Goal: Information Seeking & Learning: Find specific fact

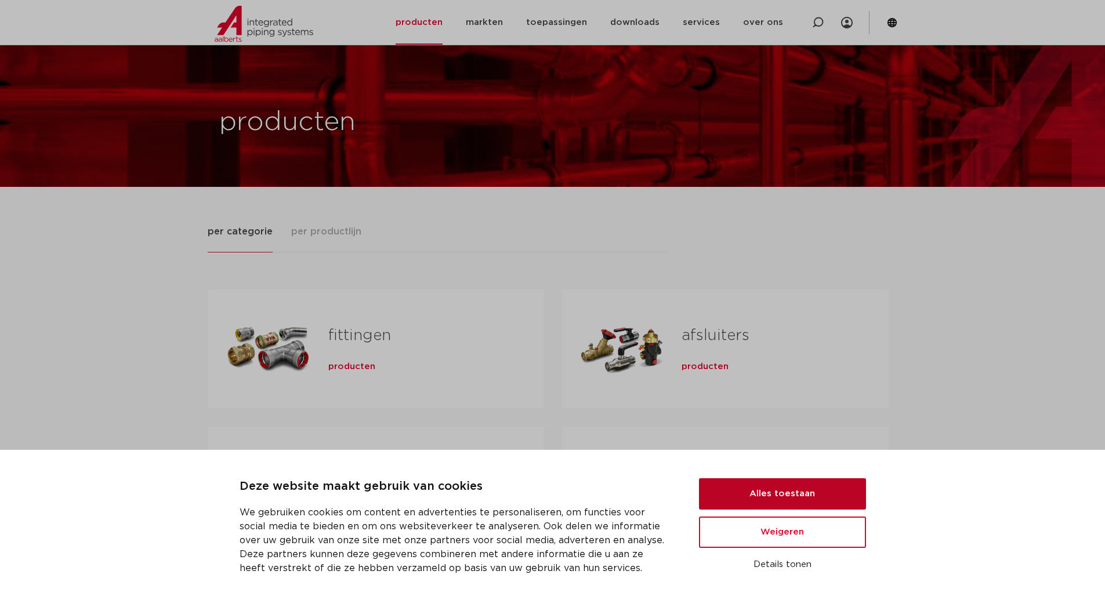
scroll to position [232, 0]
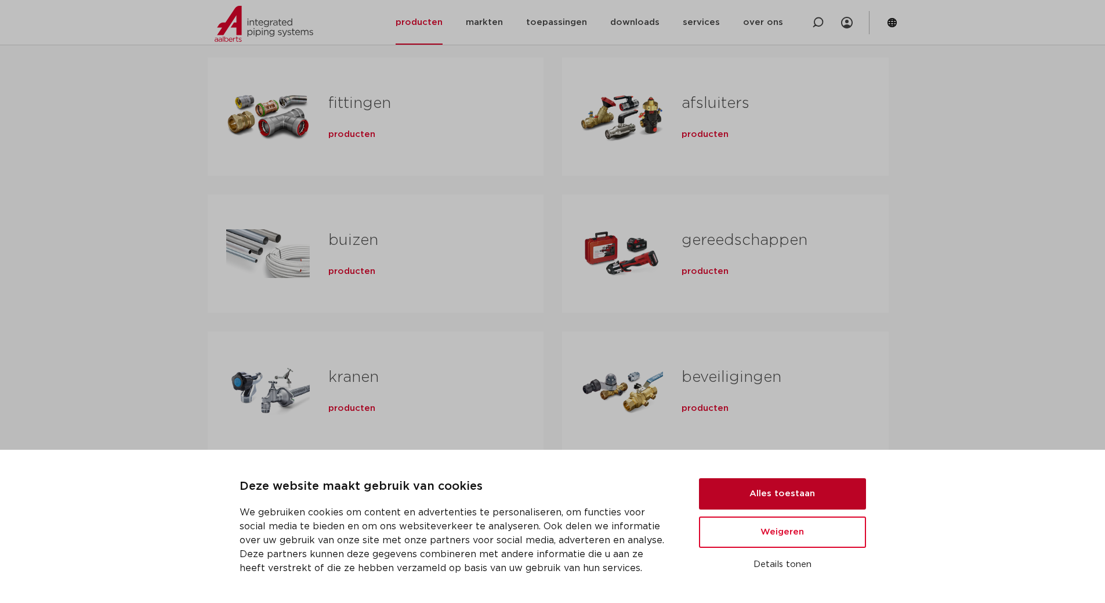
click at [789, 487] on button "Alles toestaan" at bounding box center [782, 493] width 167 height 31
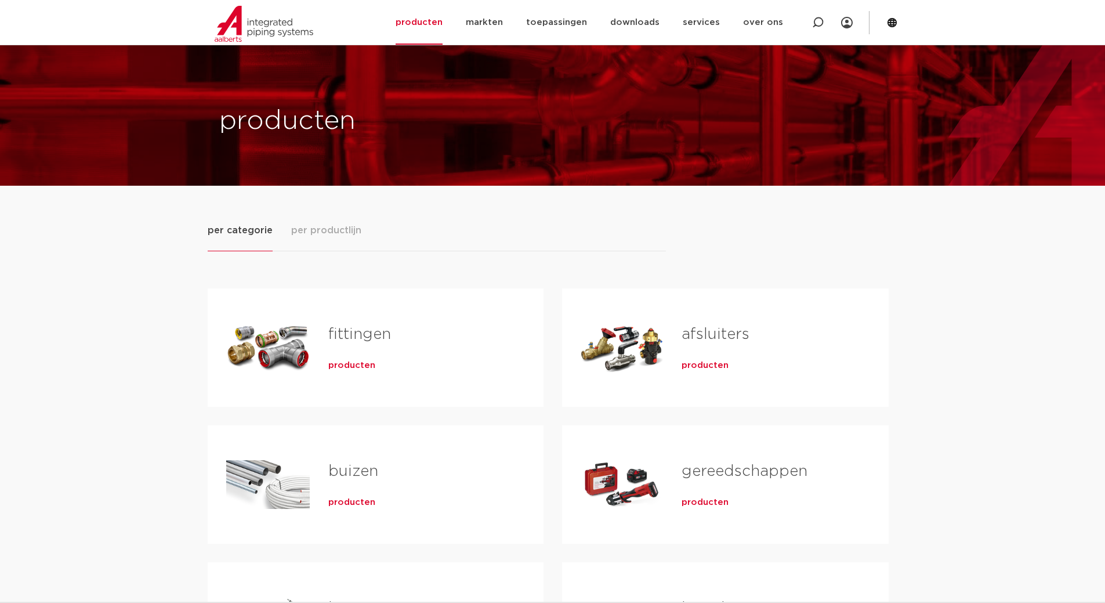
scroll to position [0, 0]
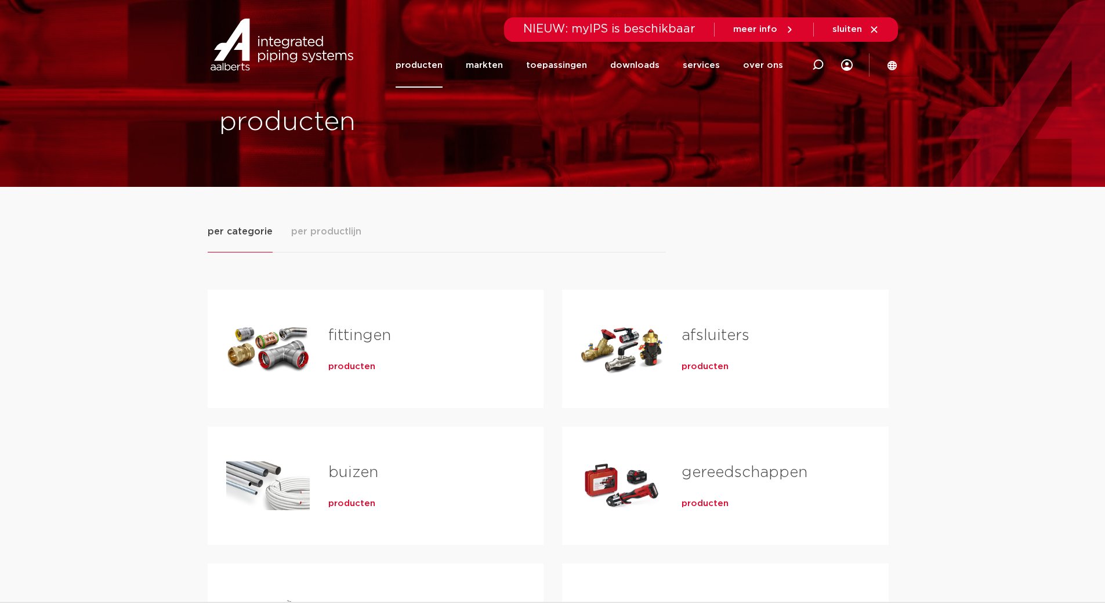
click at [713, 330] on link "afsluiters" at bounding box center [716, 335] width 68 height 15
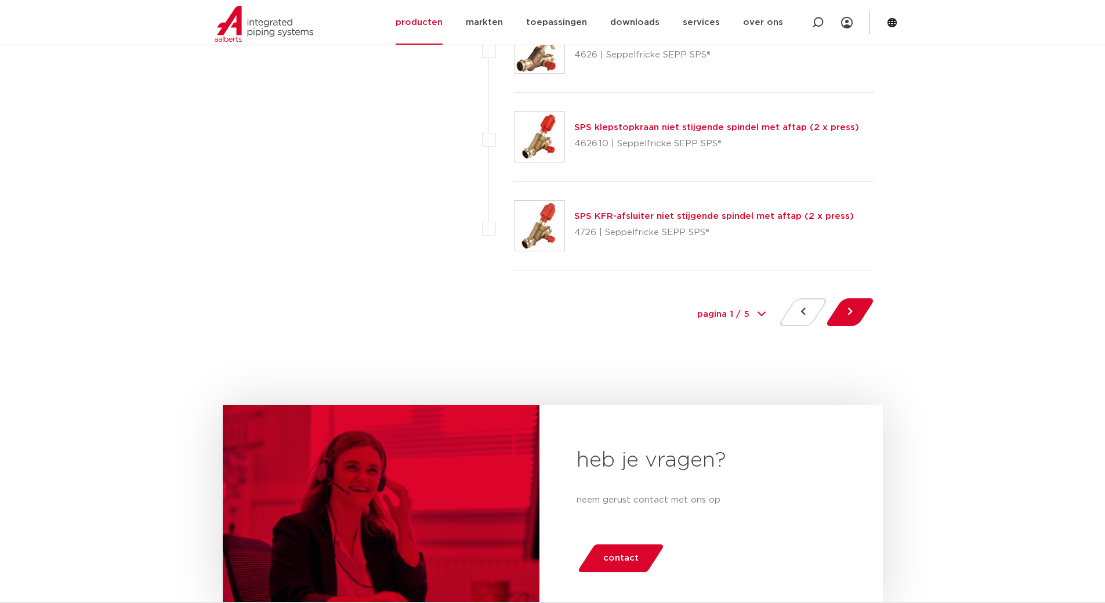
scroll to position [5336, 0]
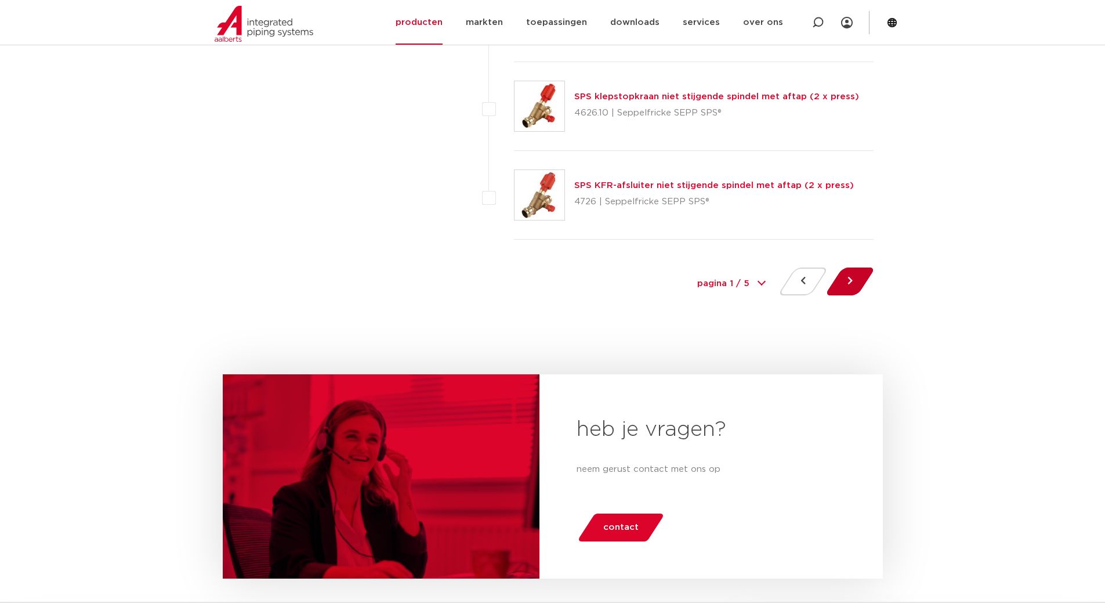
click at [841, 278] on button at bounding box center [849, 281] width 33 height 28
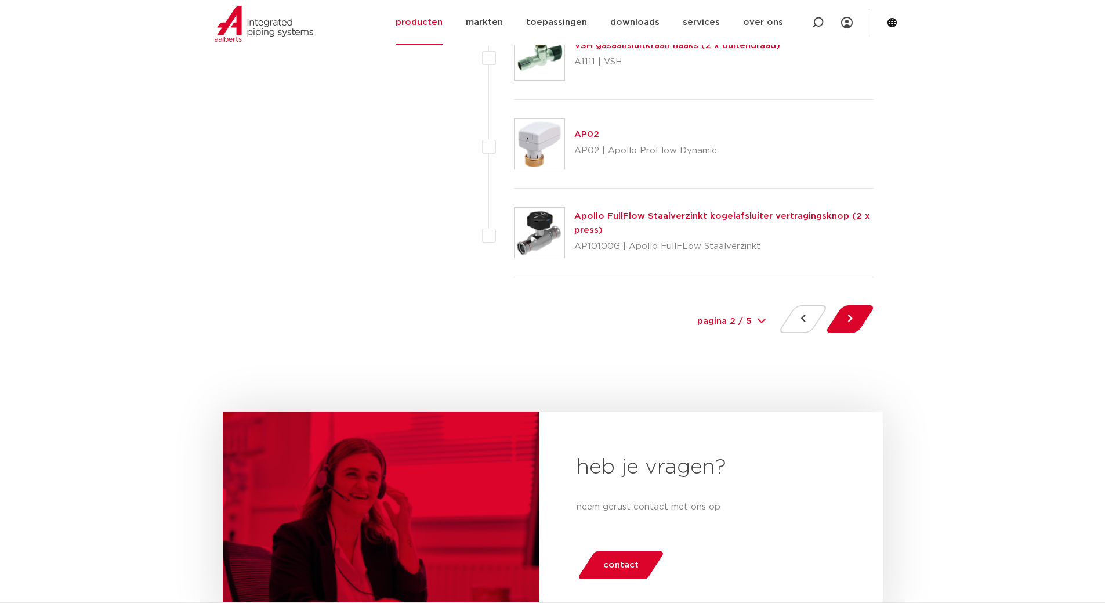
scroll to position [5307, 0]
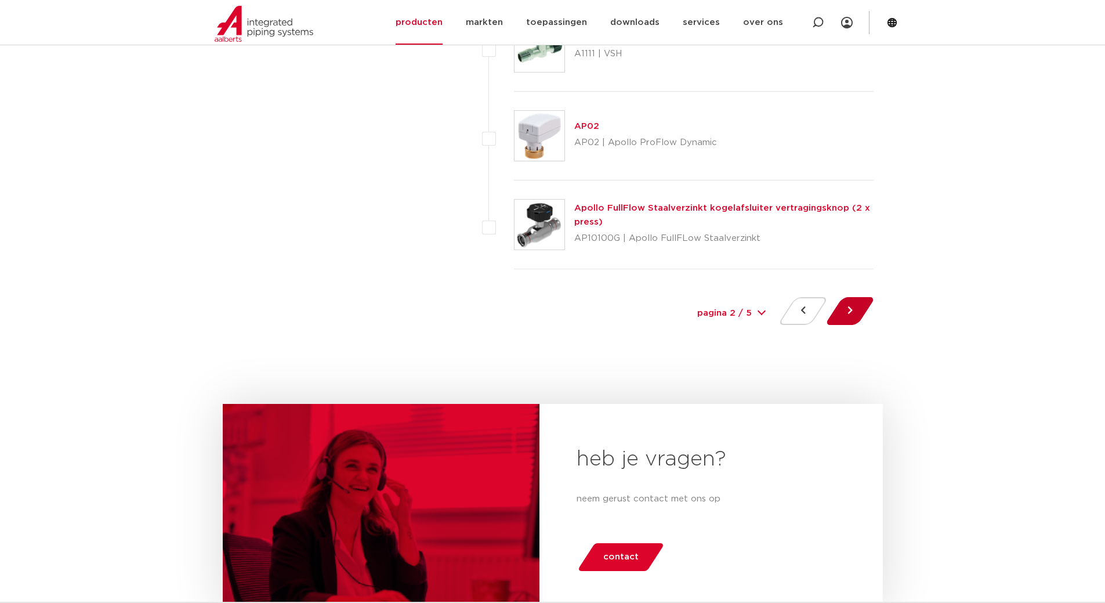
click at [861, 310] on button at bounding box center [849, 311] width 33 height 28
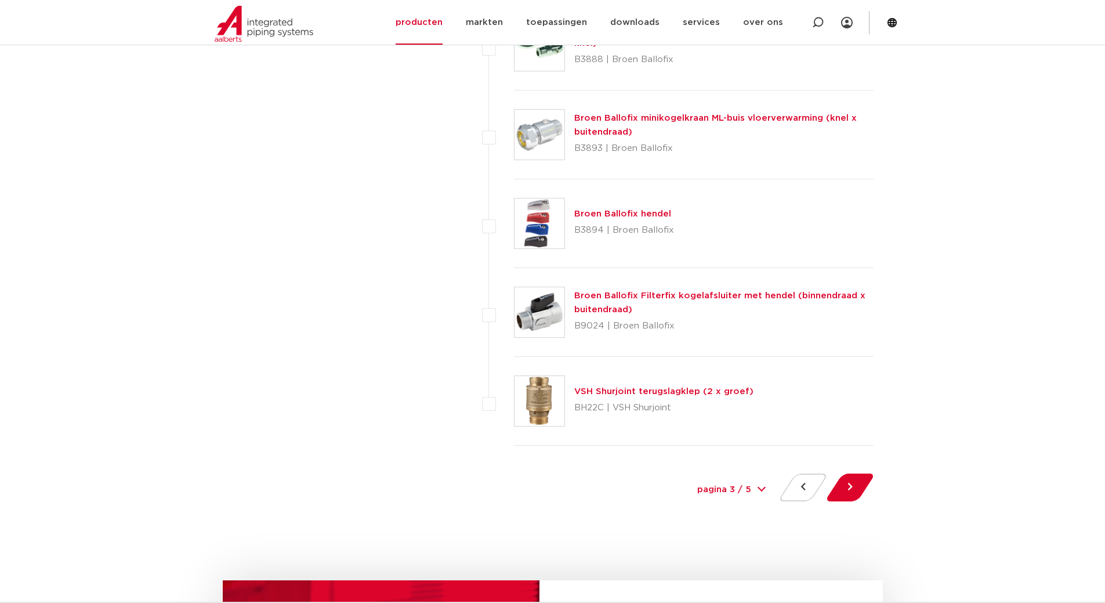
scroll to position [5162, 0]
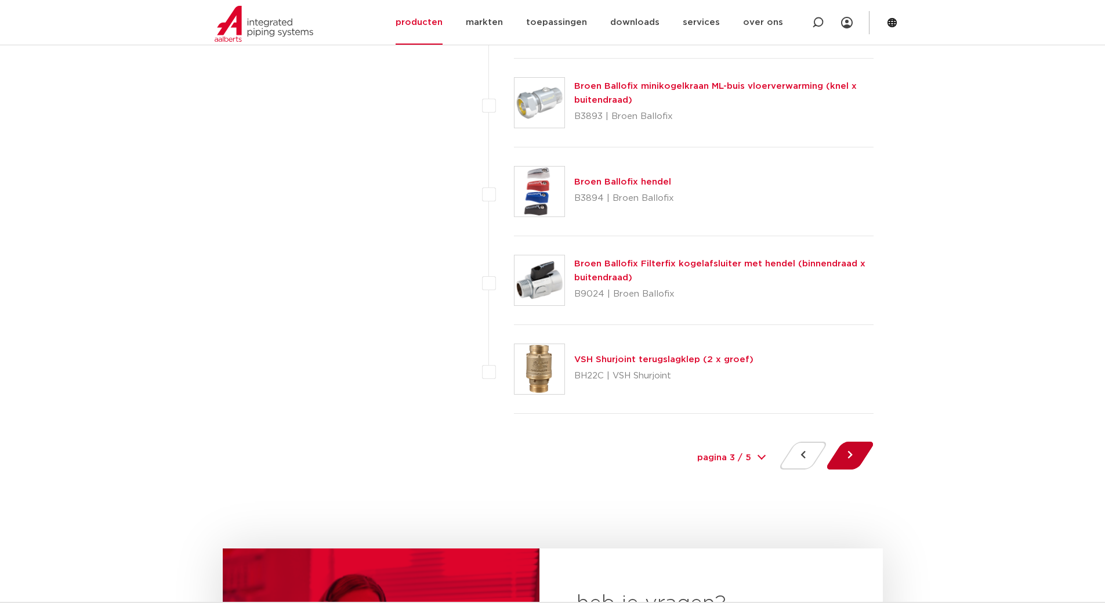
click at [847, 455] on button at bounding box center [849, 455] width 33 height 28
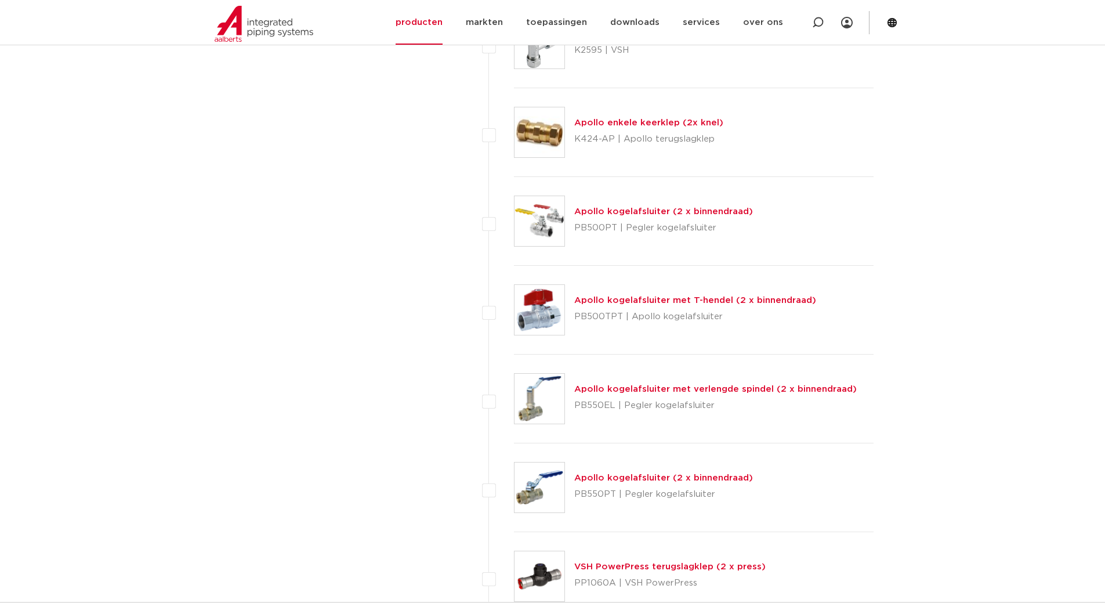
scroll to position [2262, 0]
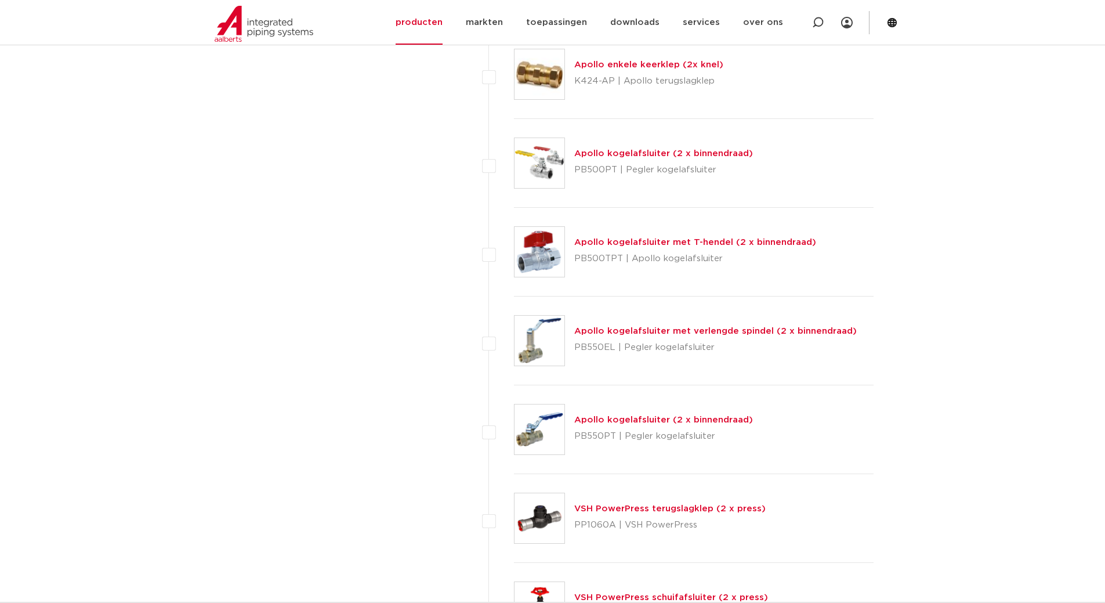
click at [772, 340] on p "PB550EL | Pegler kogelafsluiter" at bounding box center [715, 347] width 282 height 19
click at [768, 331] on link "Apollo kogelafsluiter met verlengde spindel (2 x binnendraad)" at bounding box center [715, 331] width 282 height 9
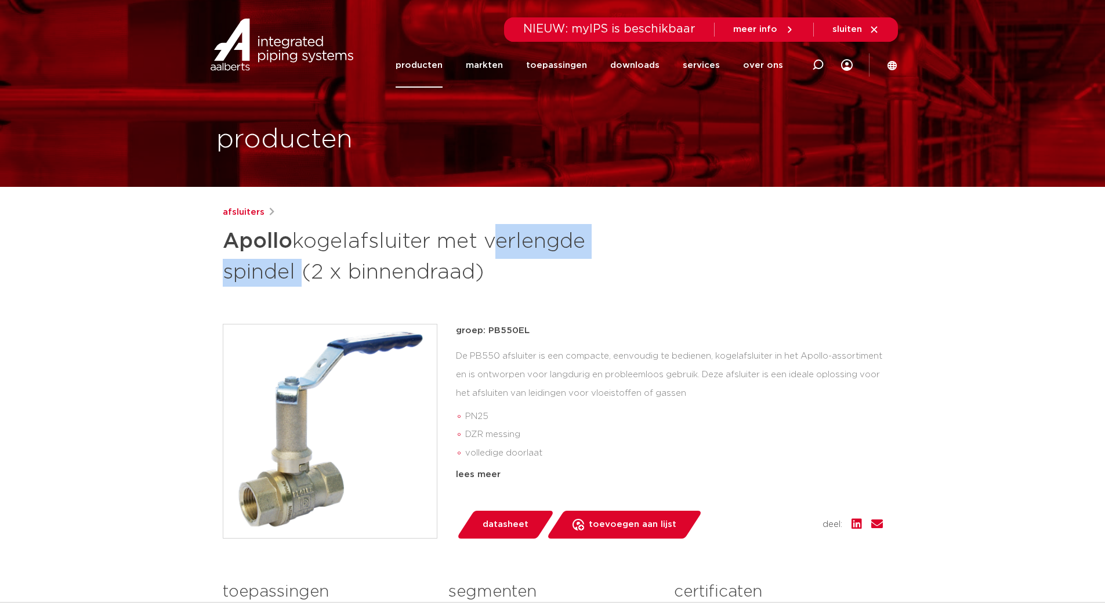
drag, startPoint x: 497, startPoint y: 240, endPoint x: 294, endPoint y: 267, distance: 204.3
click at [294, 267] on h1 "Apollo kogelafsluiter met verlengde spindel (2 x binnendraad)" at bounding box center [441, 255] width 436 height 63
click at [820, 69] on icon at bounding box center [818, 65] width 12 height 12
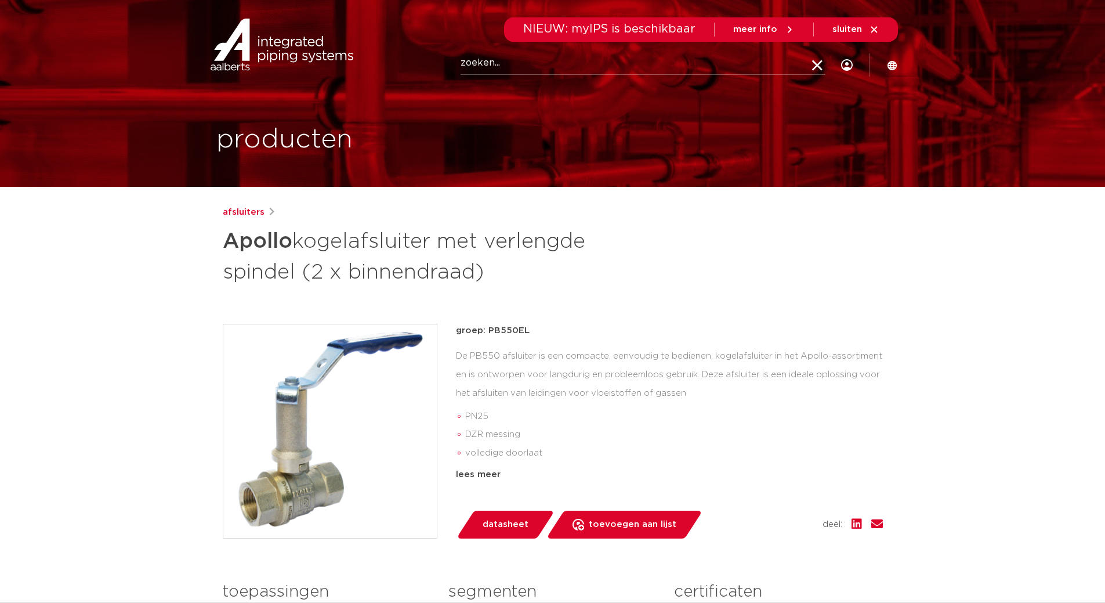
paste input "verlengde spindel"
type input "verlengde spindel"
click button "Zoeken" at bounding box center [0, 0] width 0 height 0
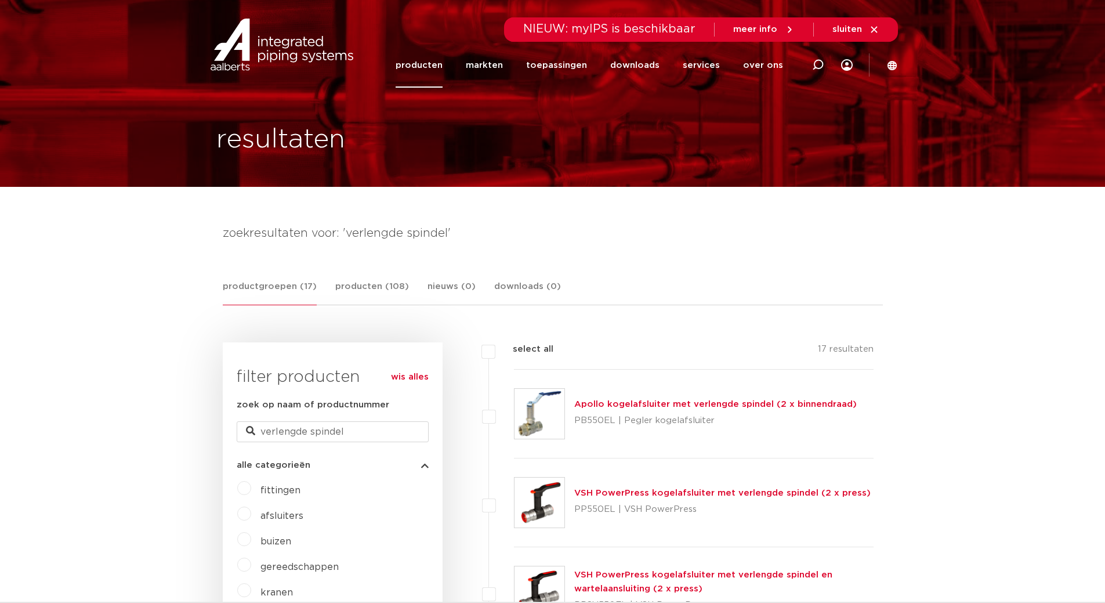
scroll to position [58, 0]
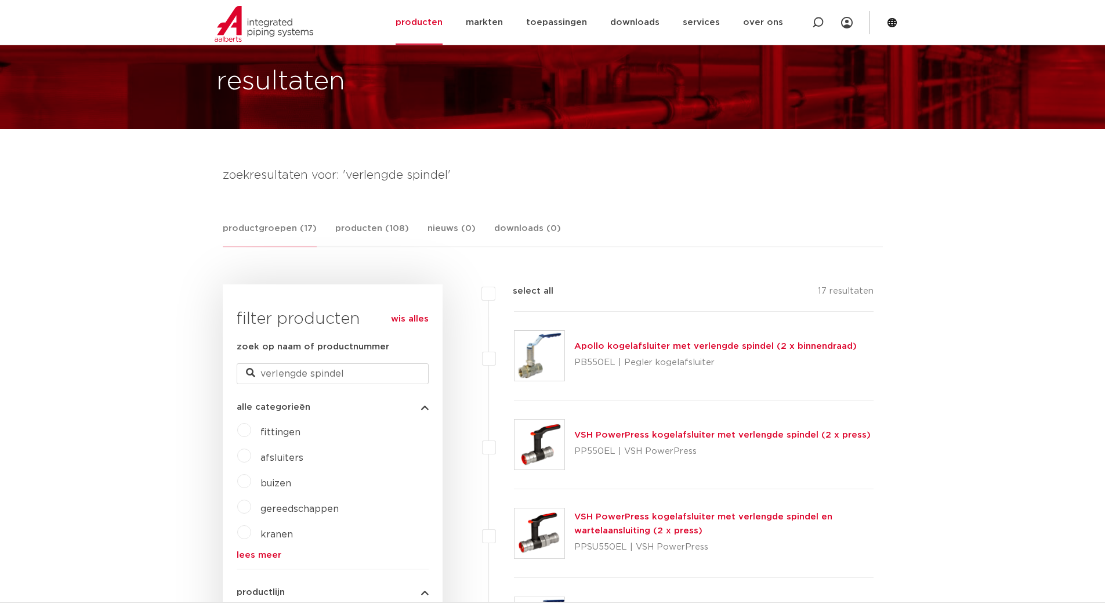
click at [701, 346] on link "Apollo kogelafsluiter met verlengde spindel (2 x binnendraad)" at bounding box center [715, 346] width 282 height 9
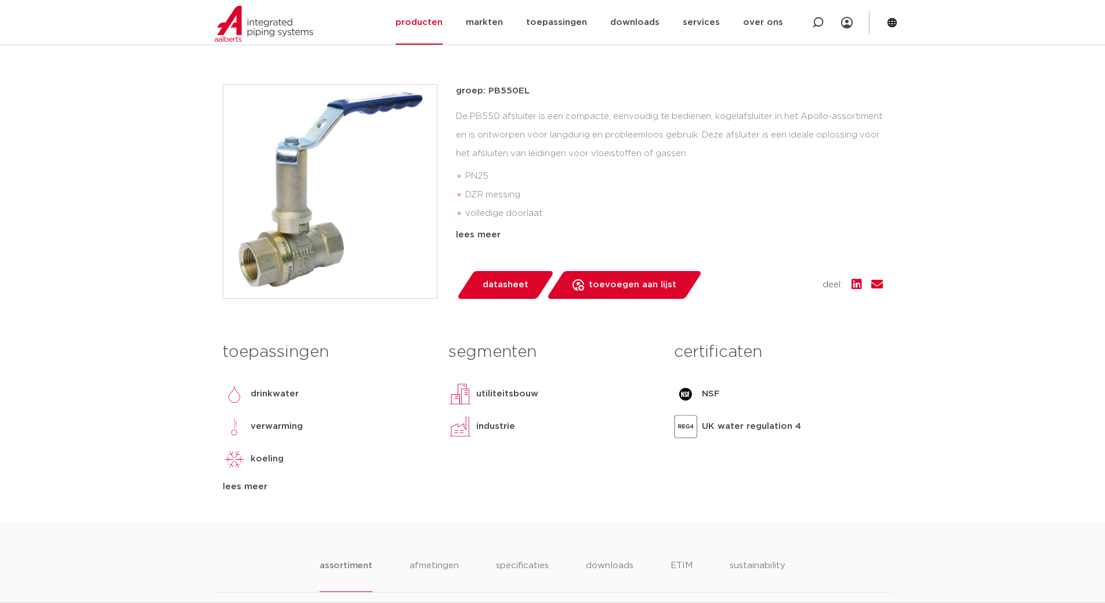
scroll to position [174, 0]
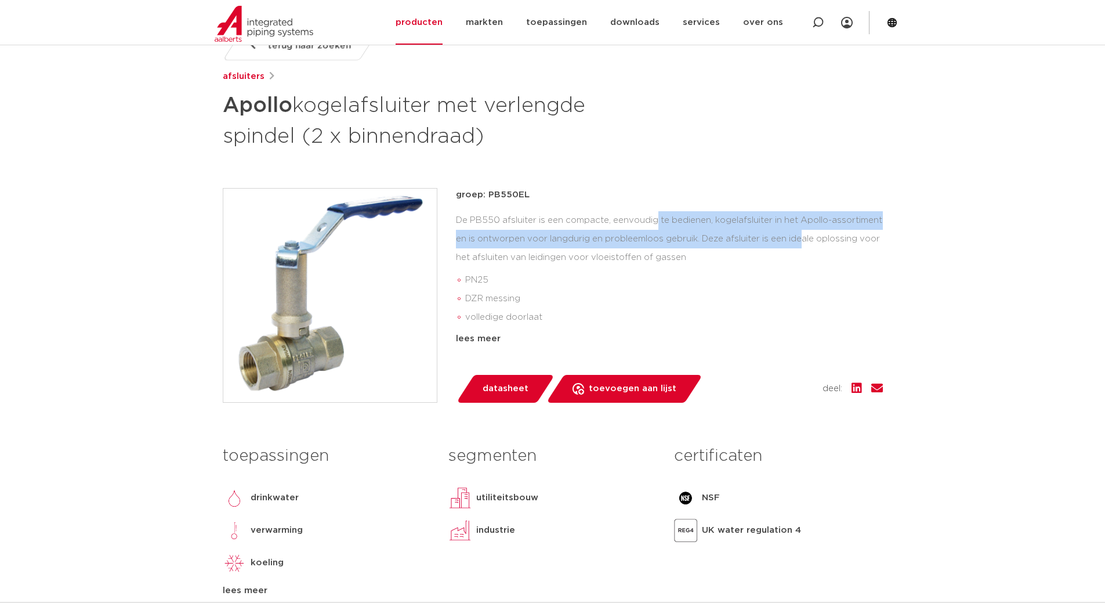
drag, startPoint x: 559, startPoint y: 228, endPoint x: 779, endPoint y: 234, distance: 219.9
click at [779, 234] on div "De PB550 afsluiter is een compacte, eenvoudig te bedienen, kogelafsluiter in he…" at bounding box center [669, 269] width 427 height 116
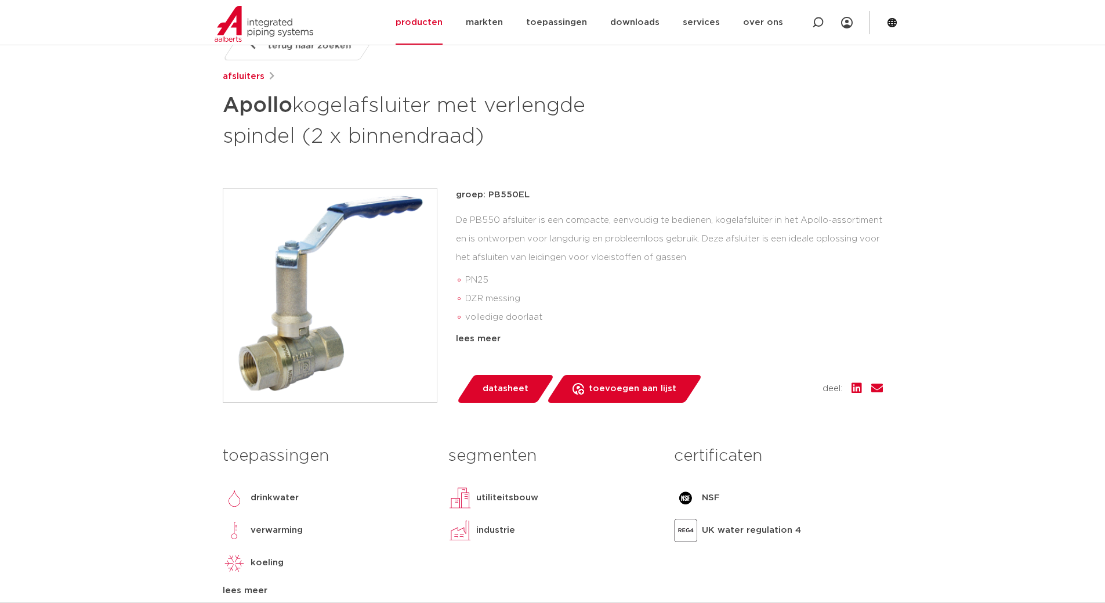
click at [773, 281] on li "PN25" at bounding box center [674, 280] width 418 height 19
drag, startPoint x: 493, startPoint y: 232, endPoint x: 539, endPoint y: 244, distance: 48.0
click at [535, 235] on div "De PB550 afsluiter is een compacte, eenvoudig te bedienen, kogelafsluiter in he…" at bounding box center [669, 269] width 427 height 116
click at [540, 265] on div "De PB550 afsluiter is een compacte, eenvoudig te bedienen, kogelafsluiter in he…" at bounding box center [669, 269] width 427 height 116
drag, startPoint x: 523, startPoint y: 196, endPoint x: 487, endPoint y: 194, distance: 36.6
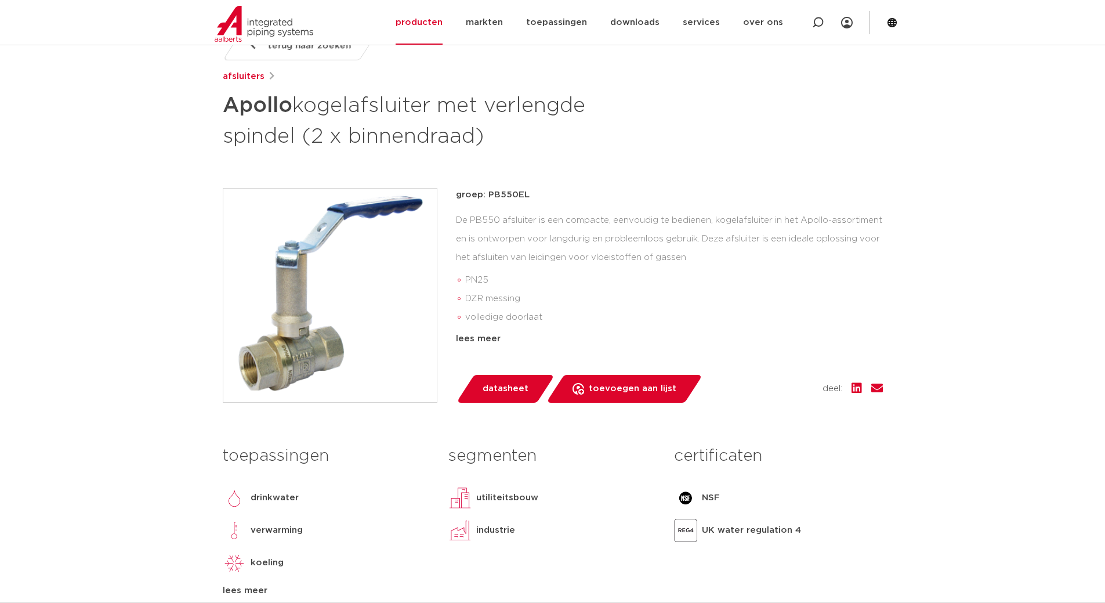
click at [487, 194] on p "groep: PB550EL" at bounding box center [669, 195] width 427 height 14
click at [519, 189] on p "groep: PB550EL" at bounding box center [669, 195] width 427 height 14
drag, startPoint x: 529, startPoint y: 193, endPoint x: 489, endPoint y: 194, distance: 40.0
click at [489, 194] on p "groep: PB550EL" at bounding box center [669, 195] width 427 height 14
copy p "PB550EL"
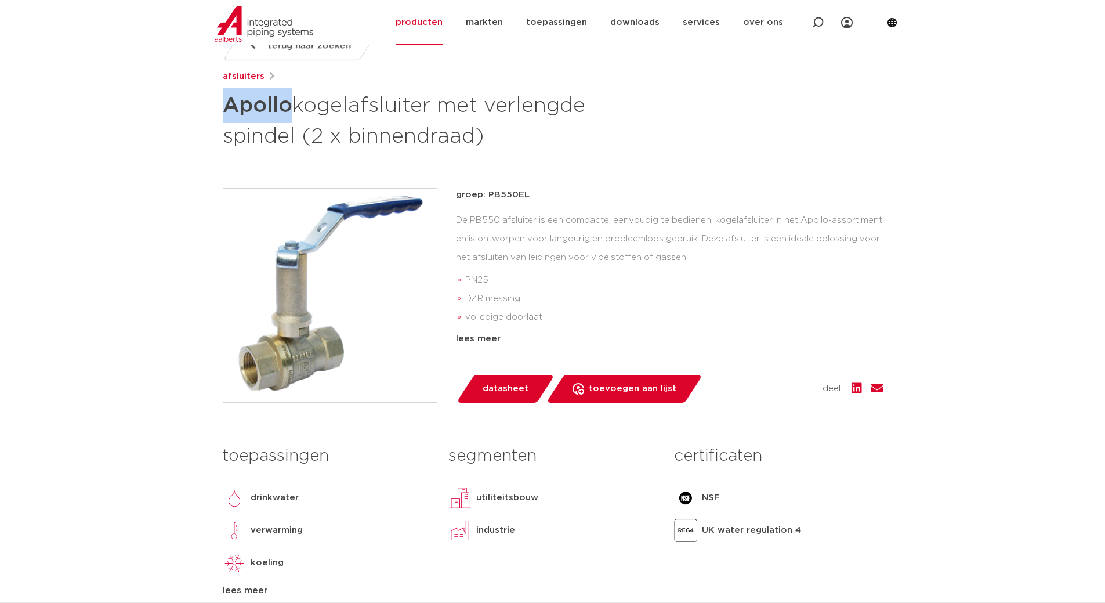
drag, startPoint x: 225, startPoint y: 108, endPoint x: 290, endPoint y: 107, distance: 65.0
click at [290, 107] on strong "Apollo" at bounding box center [258, 105] width 70 height 21
copy strong "Apollo"
click at [816, 24] on icon at bounding box center [818, 23] width 14 height 14
paste input "Verlengspindel"
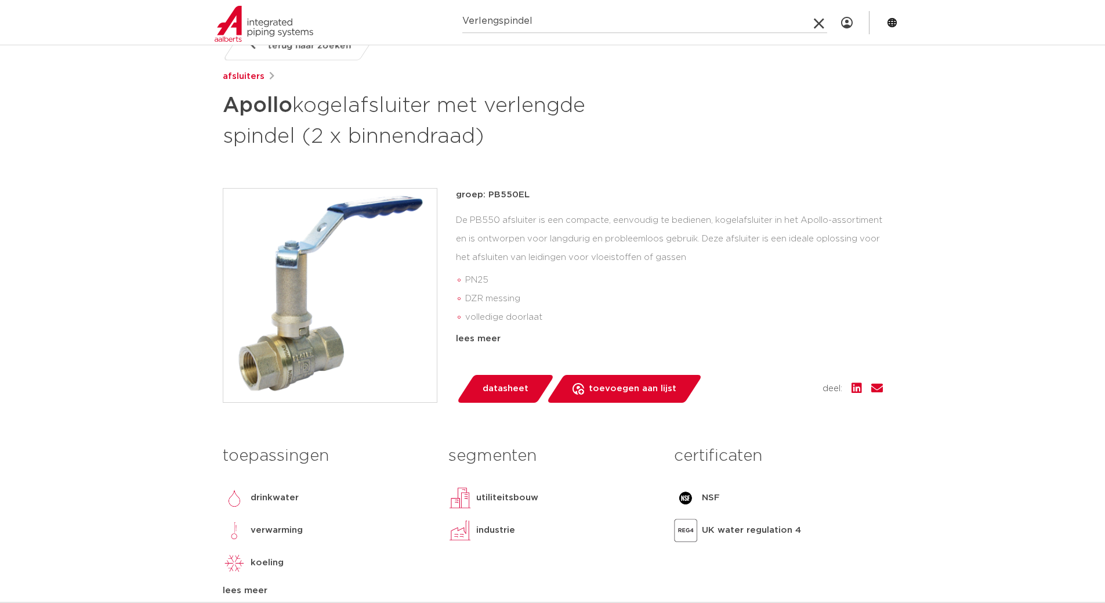
type input "Verlengspindel"
click button "Zoeken" at bounding box center [0, 0] width 0 height 0
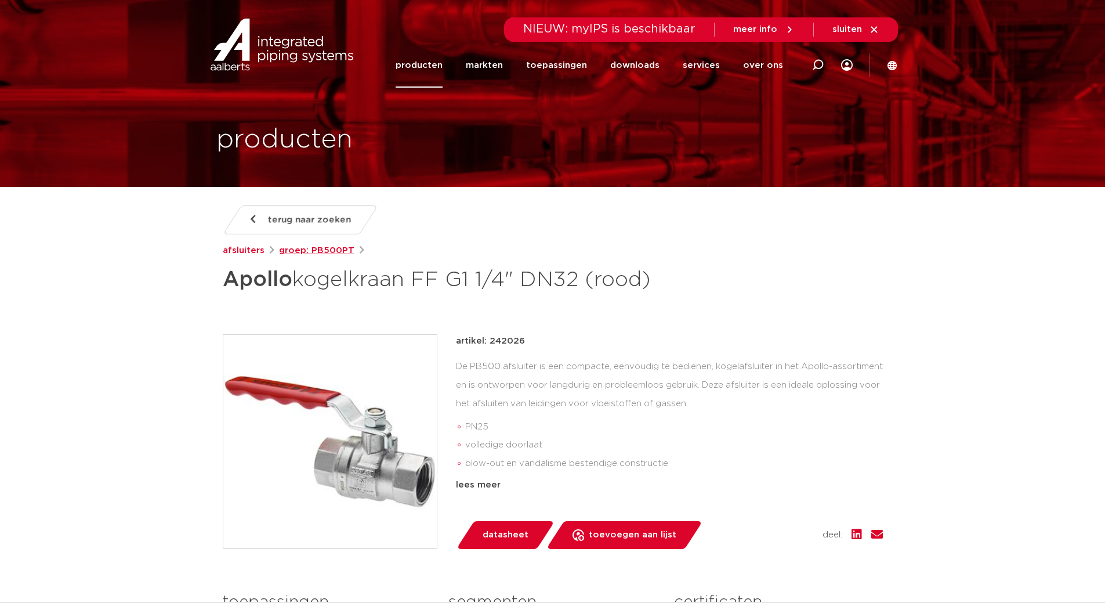
click at [294, 252] on link "groep: PB500PT" at bounding box center [316, 251] width 75 height 14
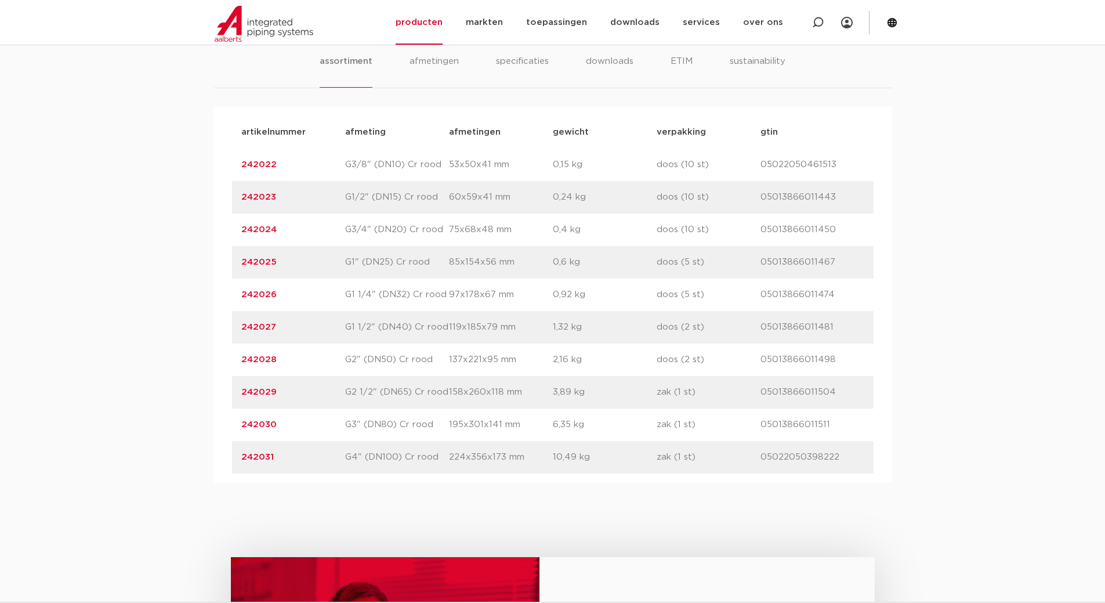
scroll to position [464, 0]
